Goal: Information Seeking & Learning: Learn about a topic

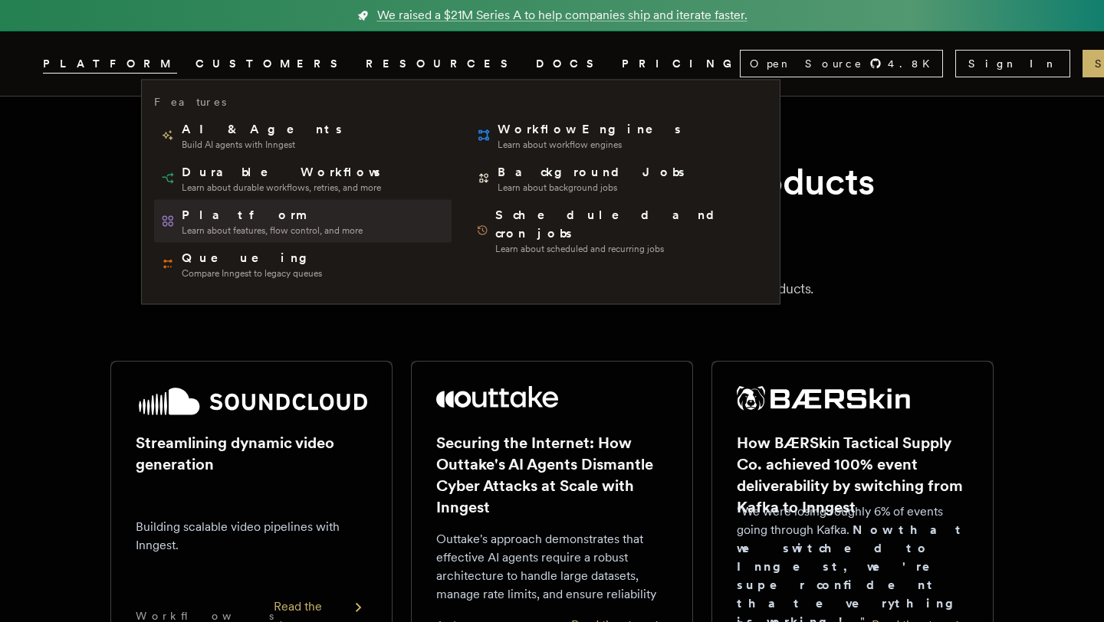
click at [212, 215] on span "Platform" at bounding box center [272, 215] width 181 height 18
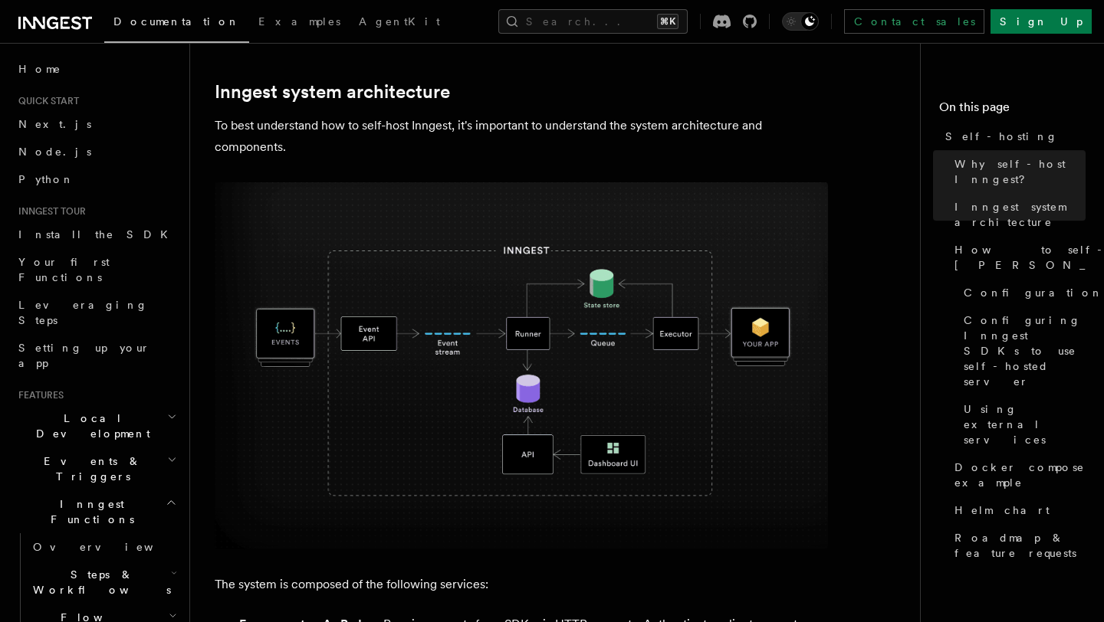
scroll to position [407, 0]
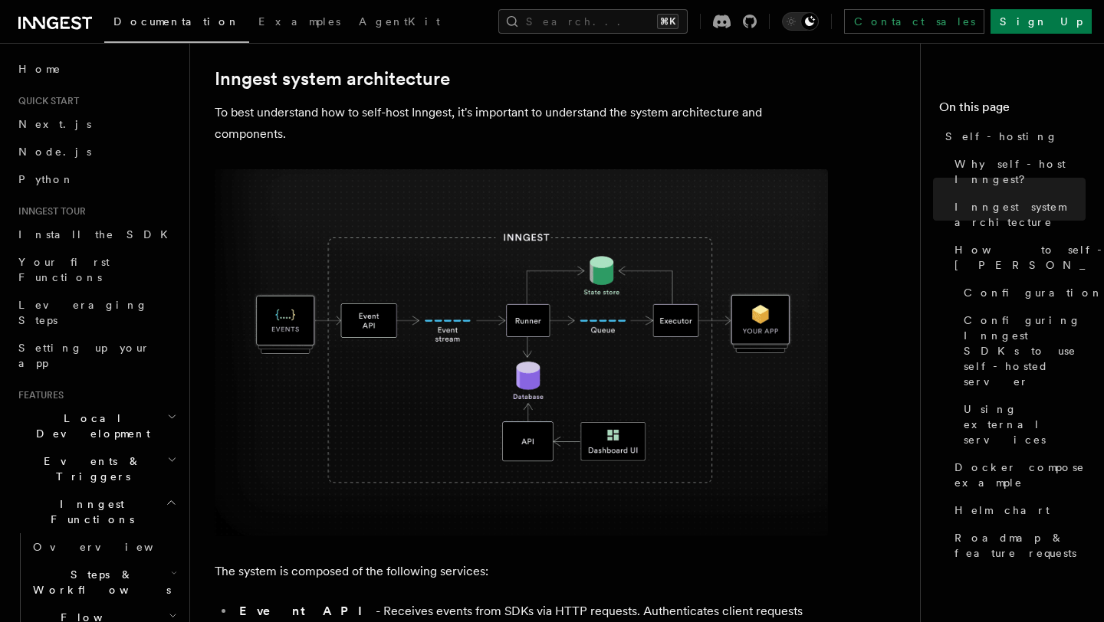
click at [345, 302] on img at bounding box center [521, 352] width 613 height 367
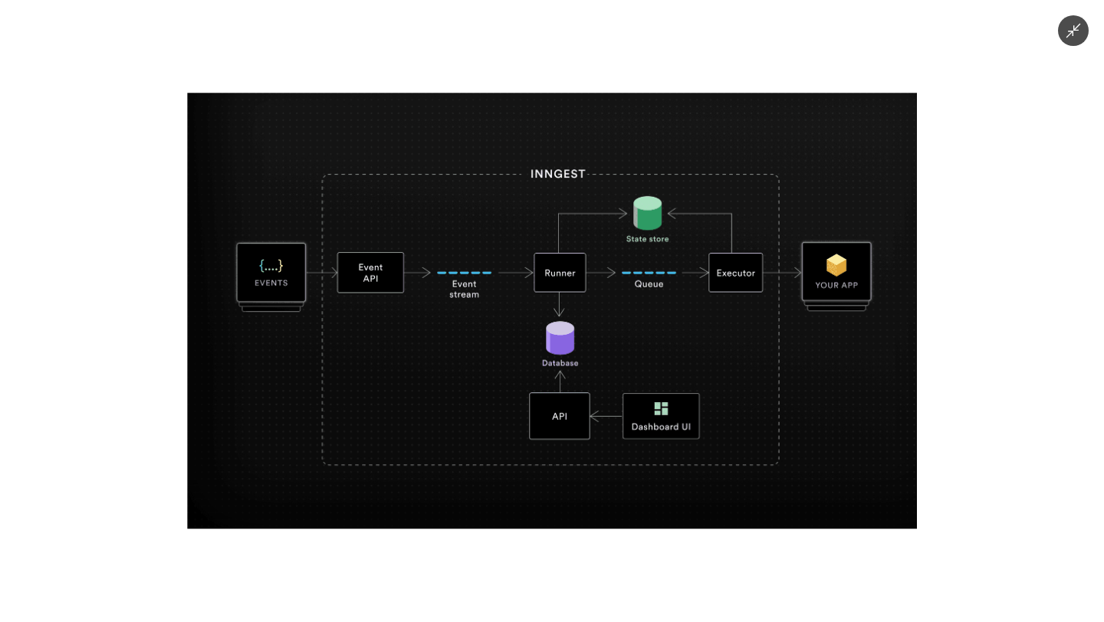
click at [165, 192] on div at bounding box center [552, 311] width 1104 height 622
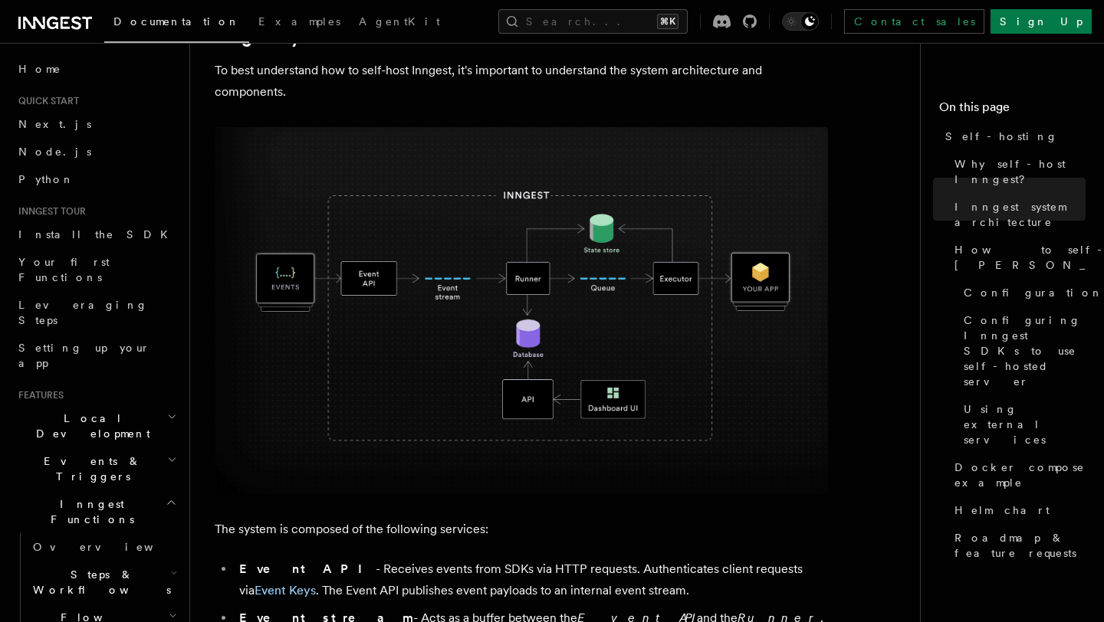
scroll to position [444, 0]
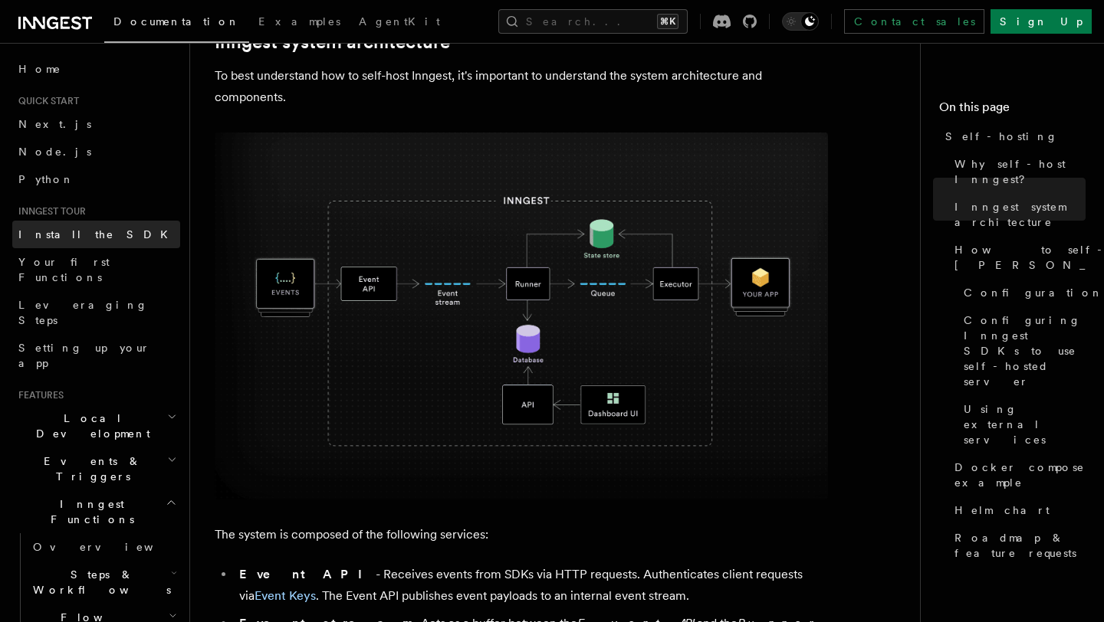
click at [88, 224] on link "Install the SDK" at bounding box center [96, 235] width 168 height 28
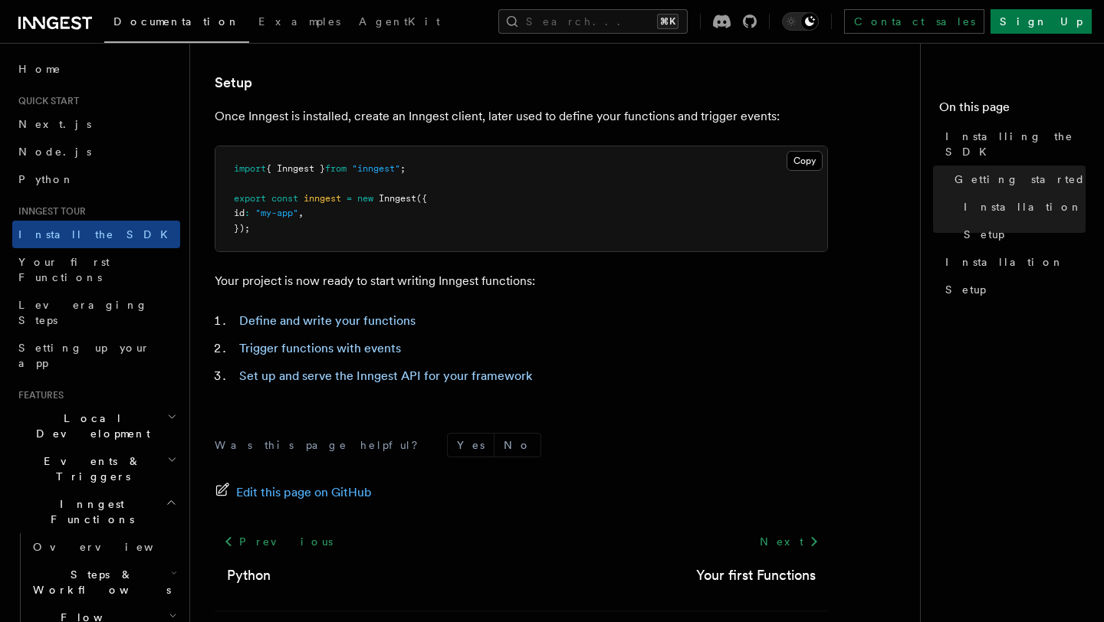
scroll to position [652, 0]
